Goal: Information Seeking & Learning: Learn about a topic

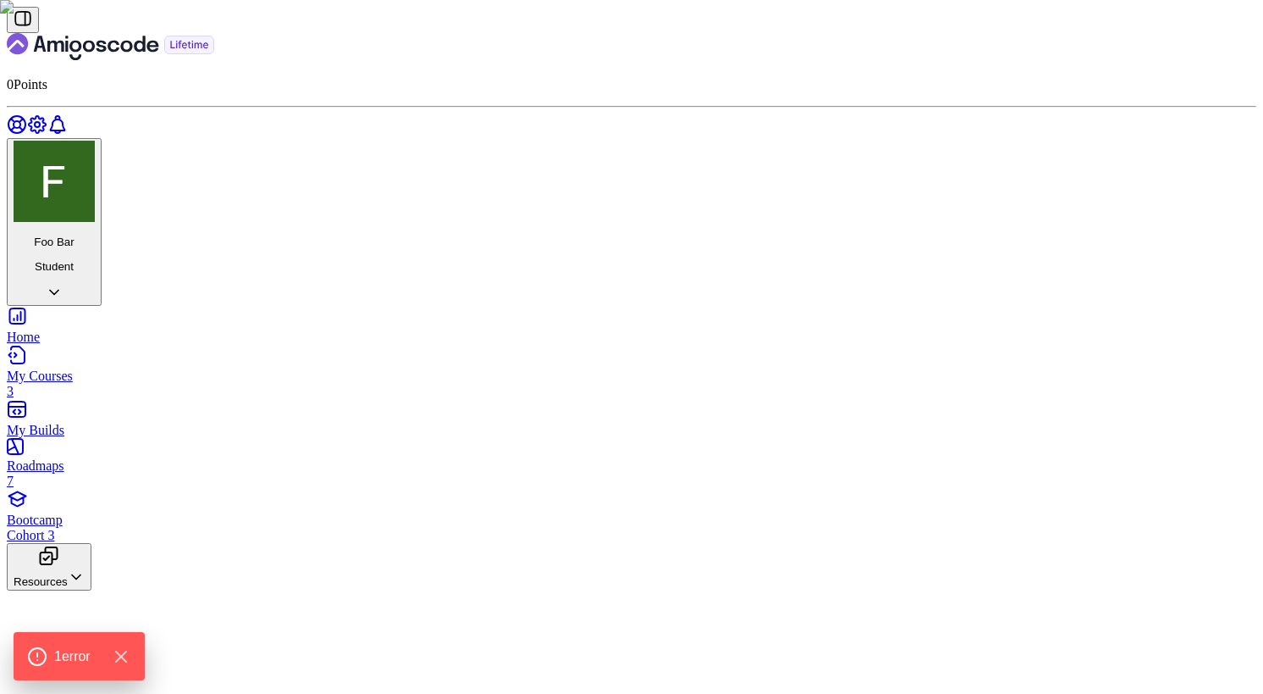
scroll to position [3053, 0]
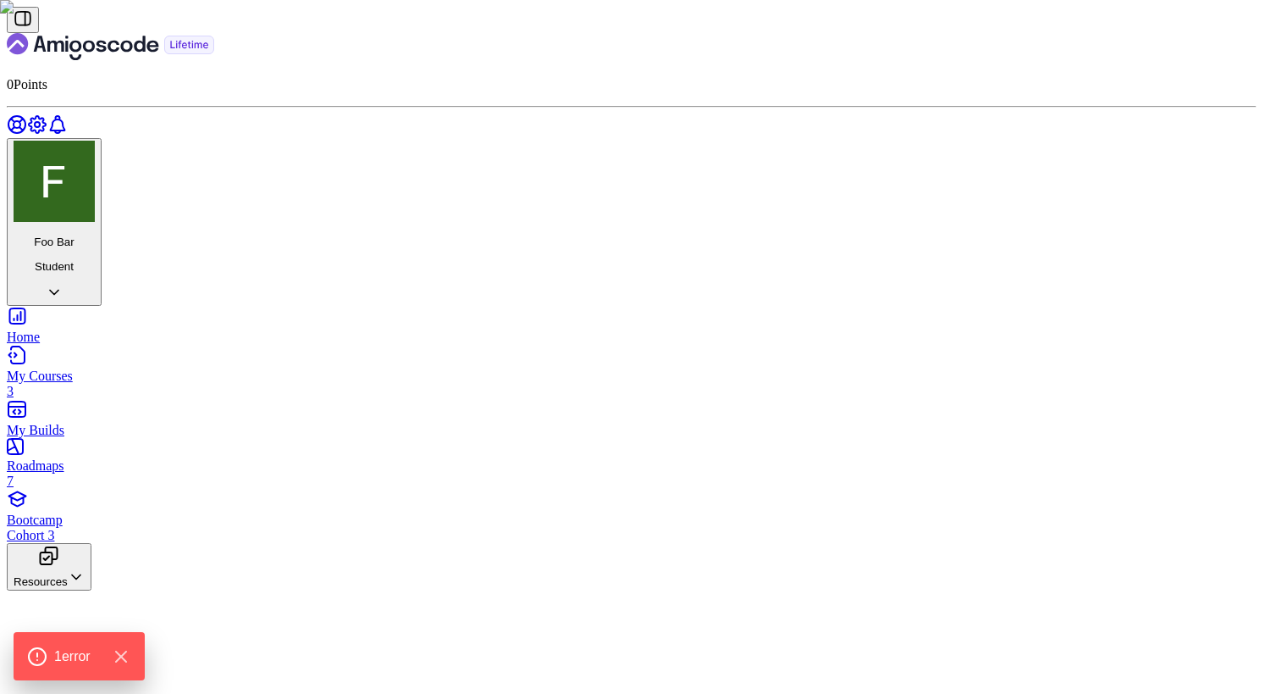
scroll to position [976, 0]
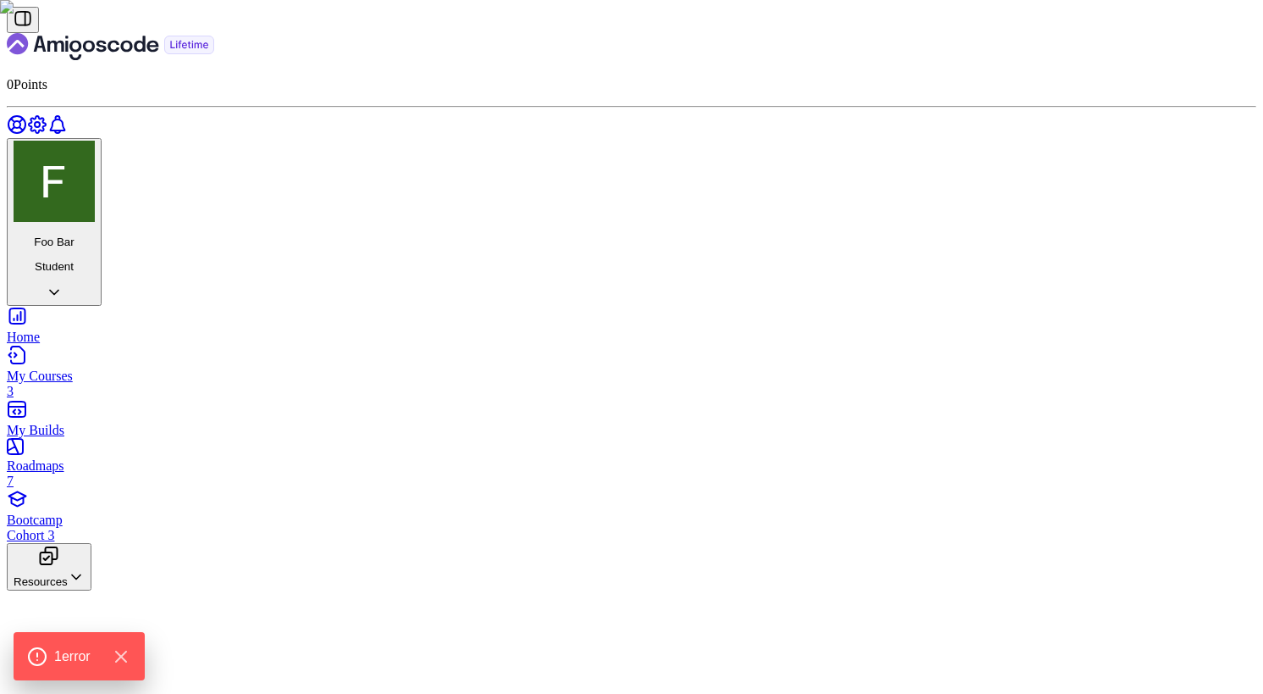
scroll to position [147, 0]
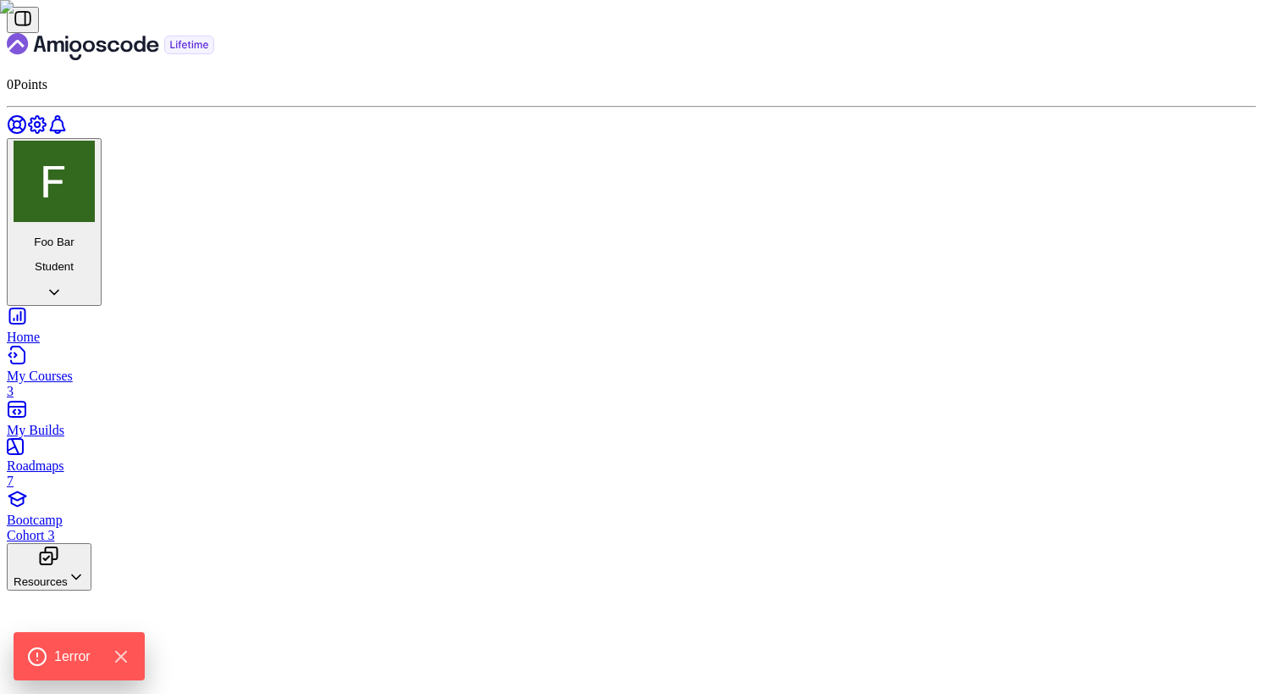
scroll to position [243, 0]
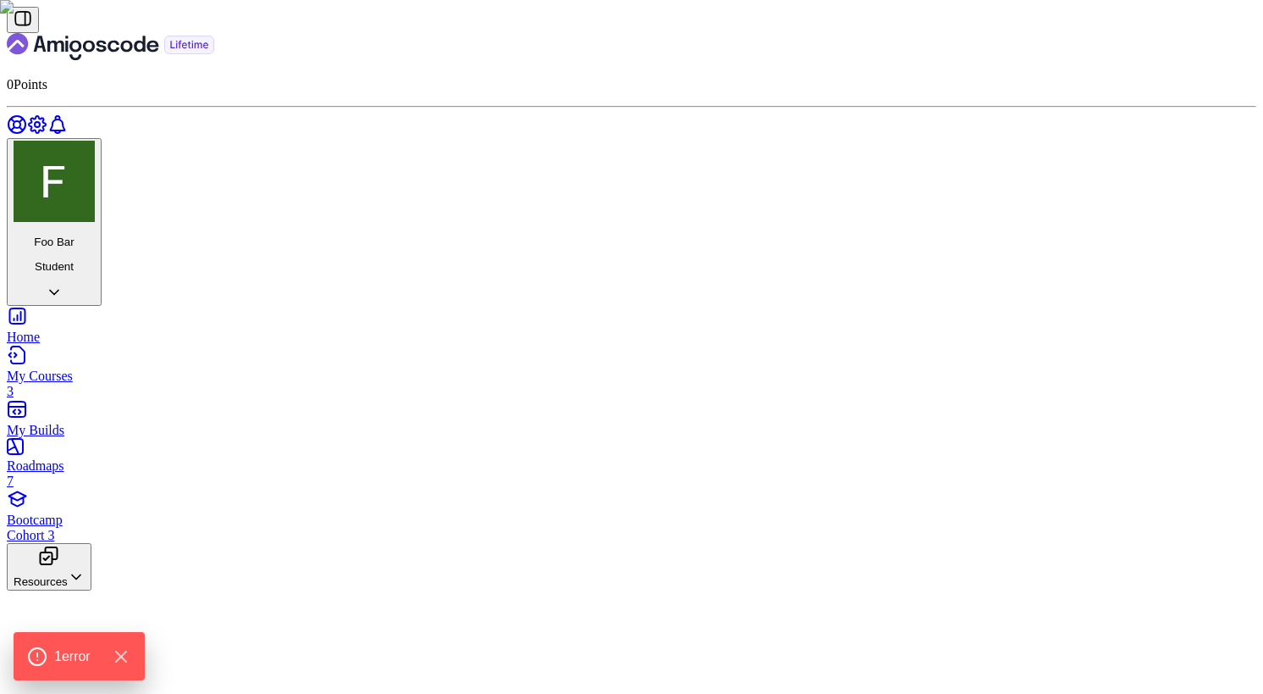
scroll to position [239, 0]
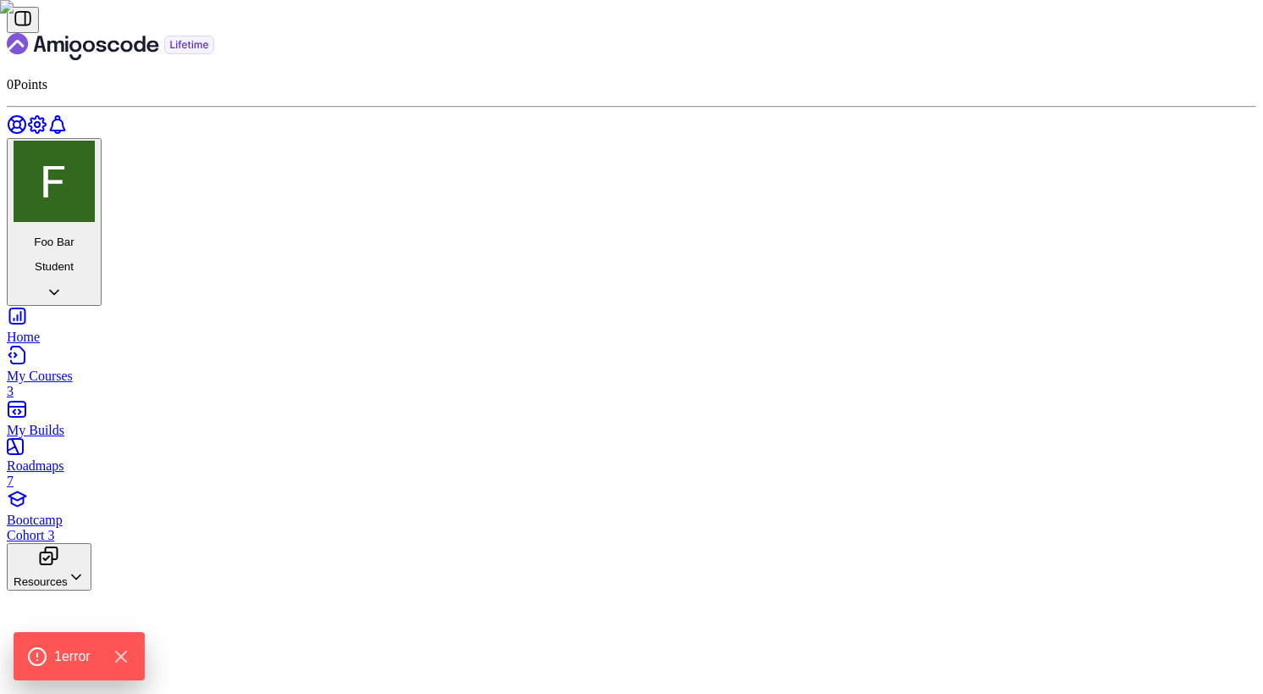
scroll to position [127, 0]
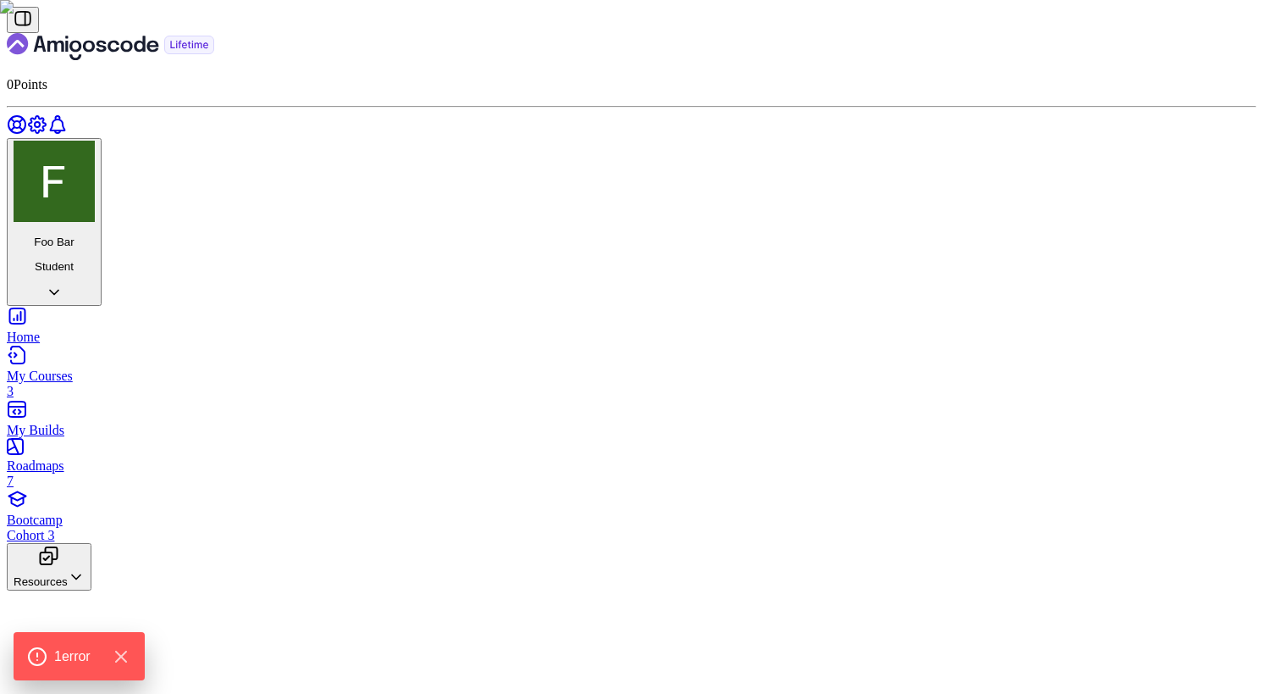
scroll to position [1602, 0]
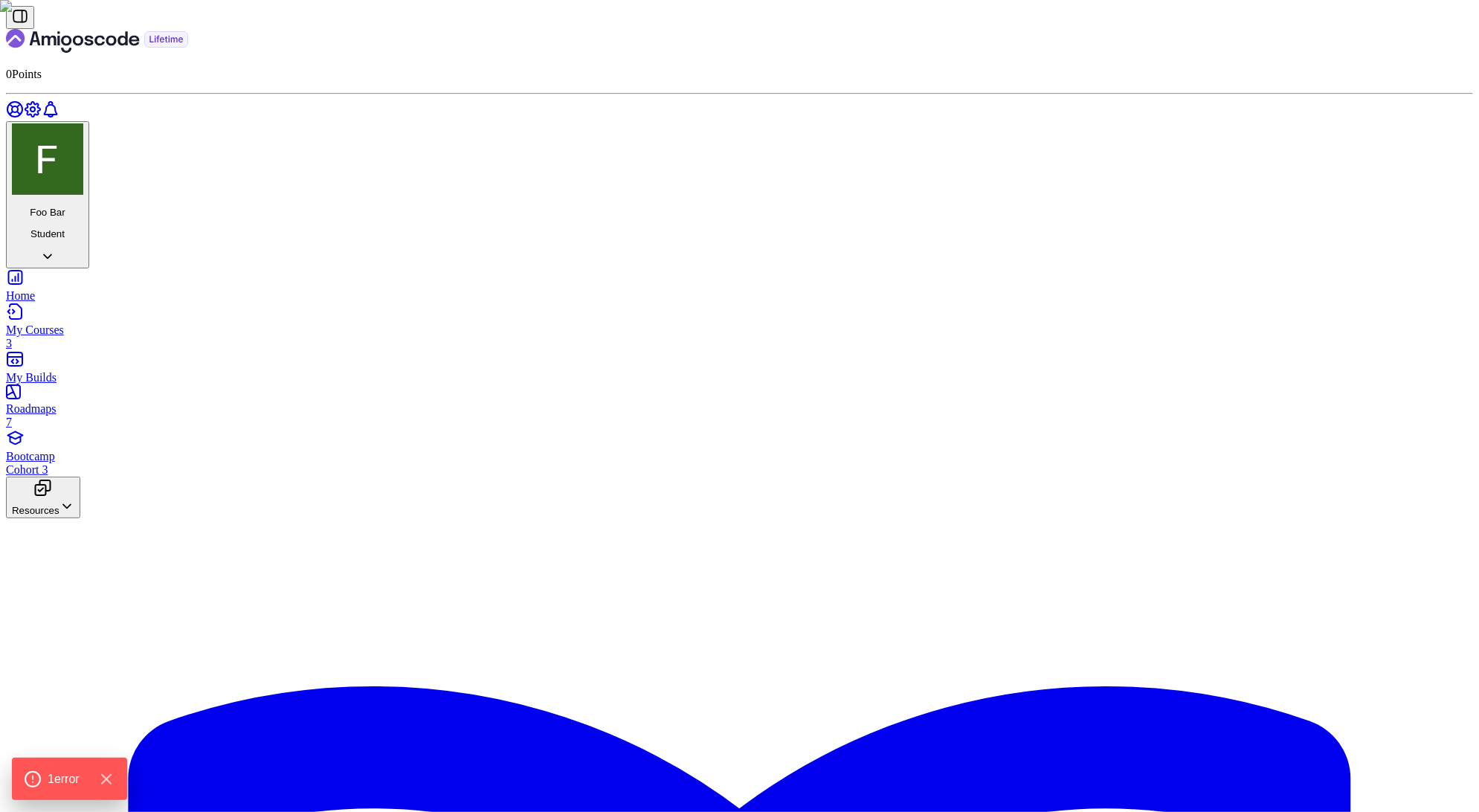
scroll to position [1176, 0]
